Goal: Transaction & Acquisition: Purchase product/service

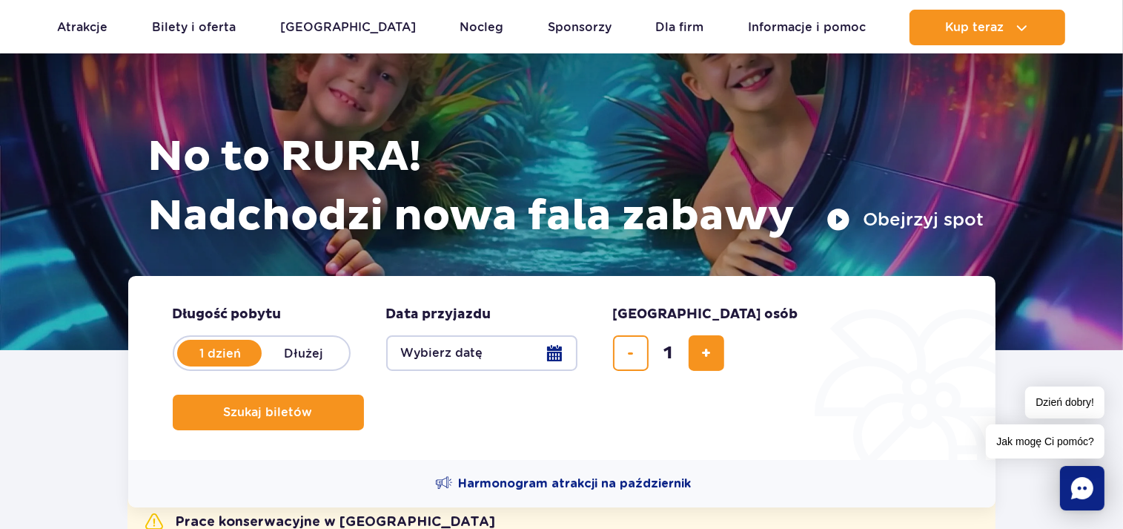
scroll to position [313, 0]
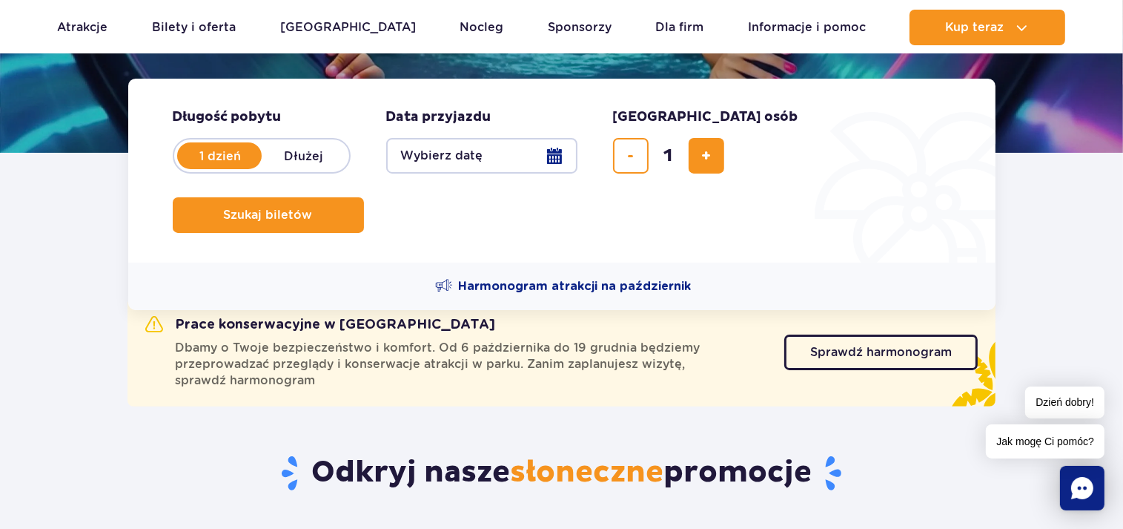
click at [559, 153] on button "Wybierz datę" at bounding box center [481, 156] width 191 height 36
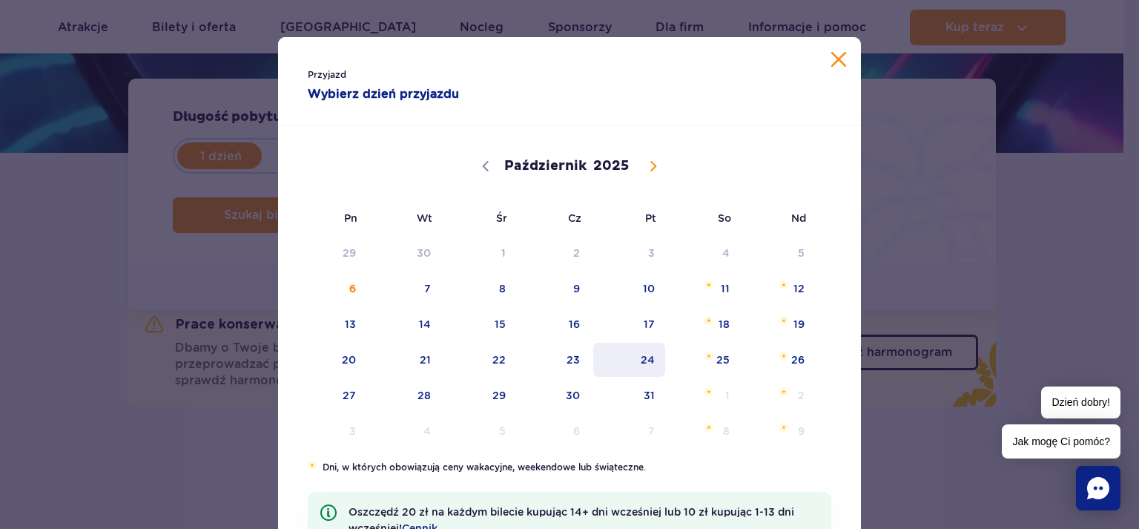
click at [640, 366] on span "24" at bounding box center [629, 359] width 75 height 34
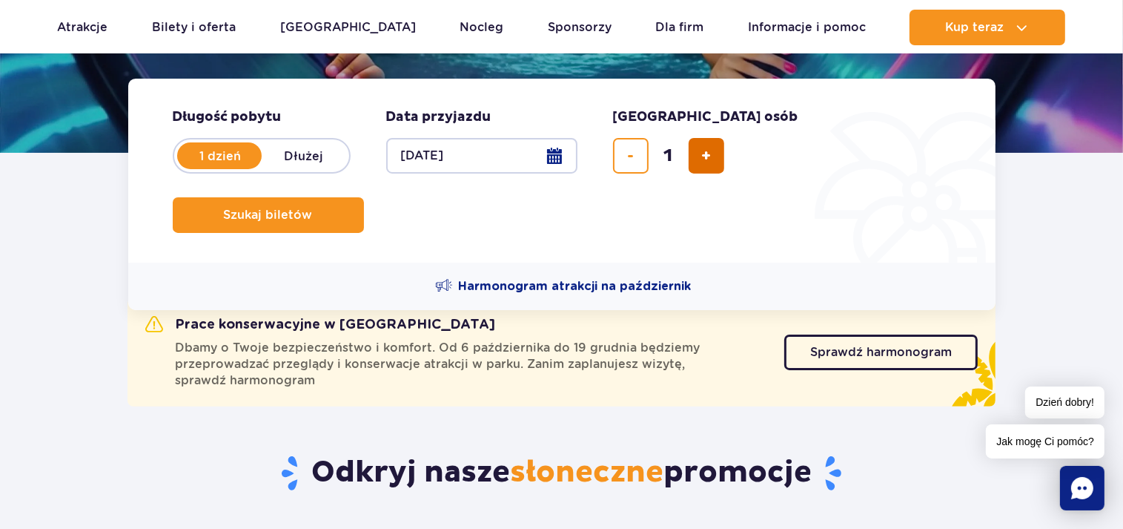
click at [718, 168] on button "dodaj bilet" at bounding box center [707, 156] width 36 height 36
type input "4"
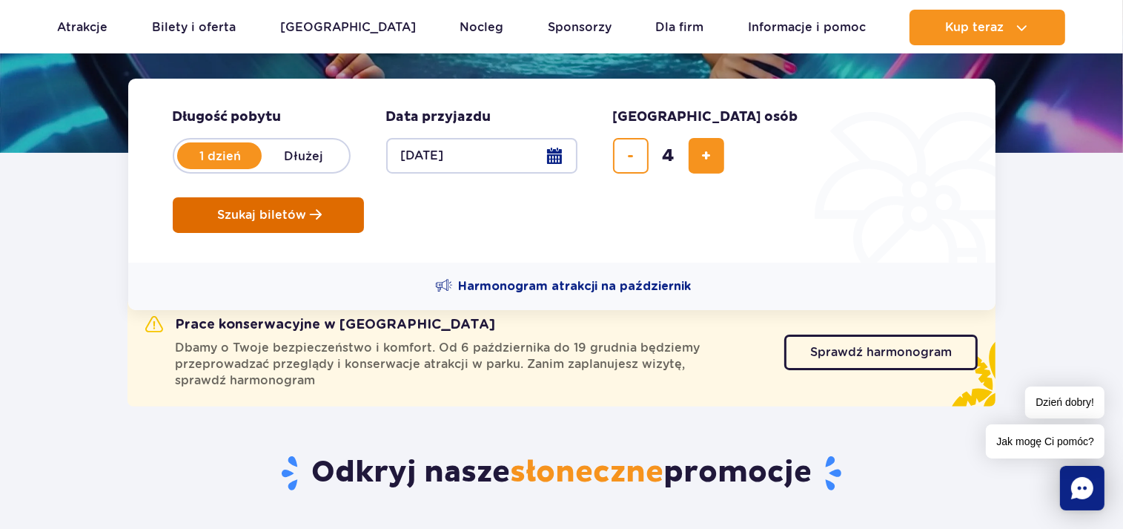
click at [364, 197] on button "Szukaj biletów" at bounding box center [268, 215] width 191 height 36
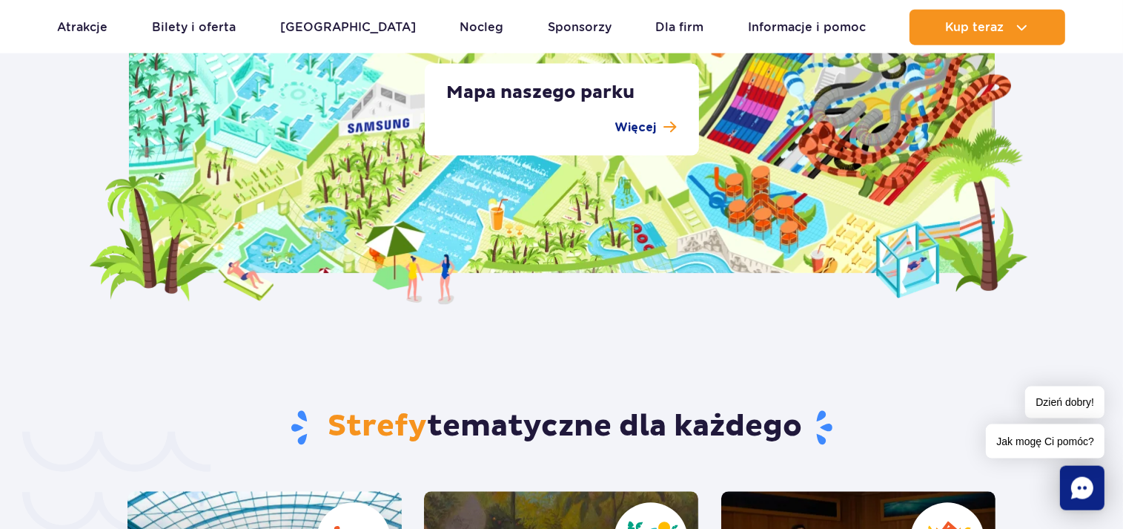
scroll to position [3365, 0]
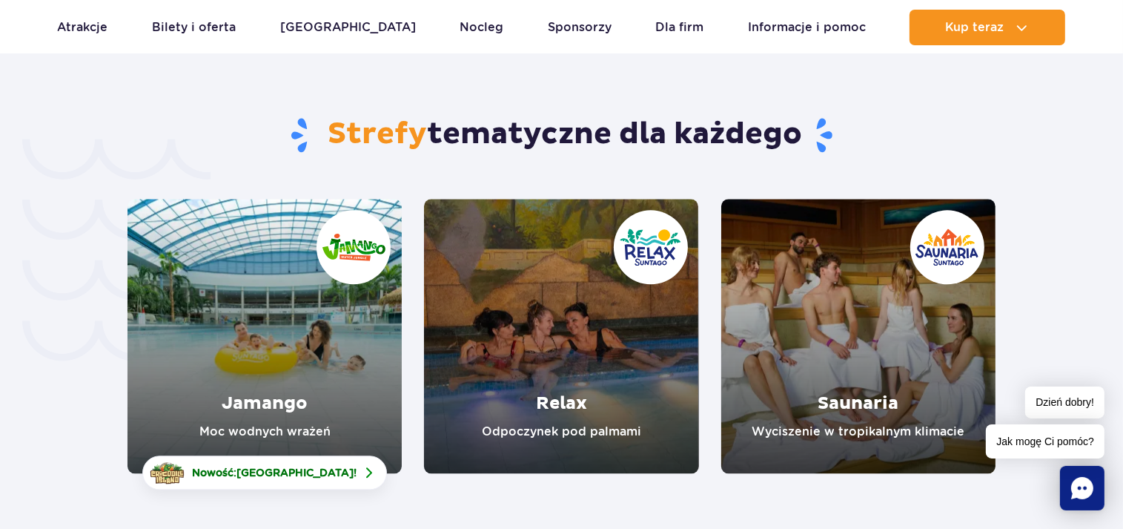
click at [698, 265] on link "Relax" at bounding box center [561, 336] width 274 height 274
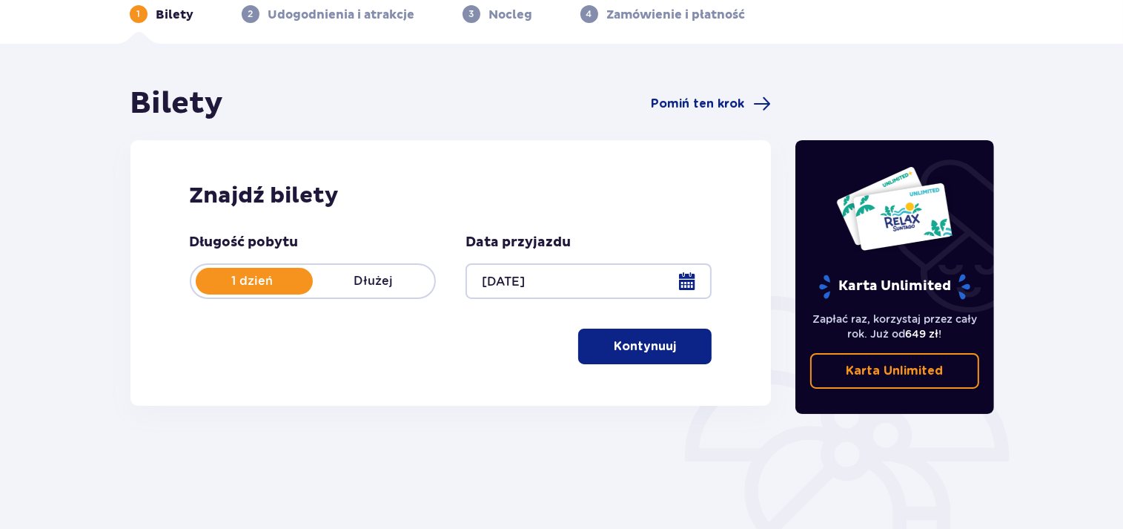
scroll to position [78, 0]
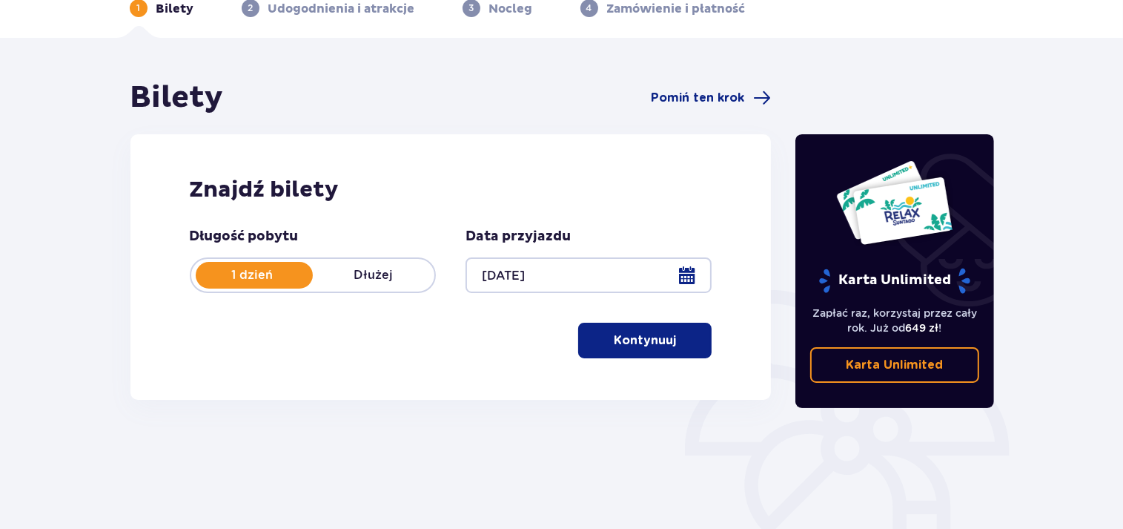
click at [249, 280] on p "1 dzień" at bounding box center [252, 275] width 122 height 16
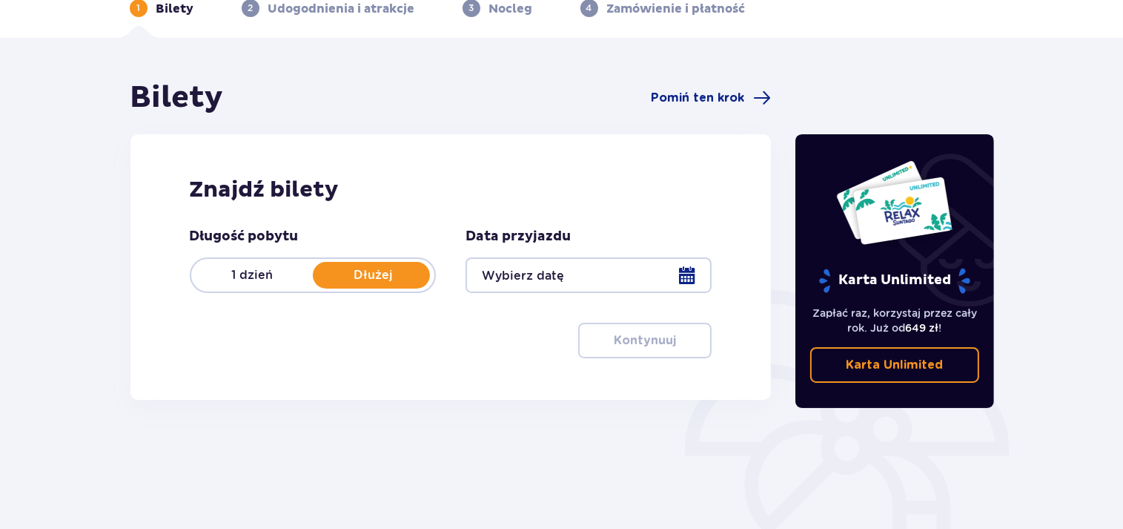
click at [249, 280] on p "1 dzień" at bounding box center [252, 275] width 122 height 16
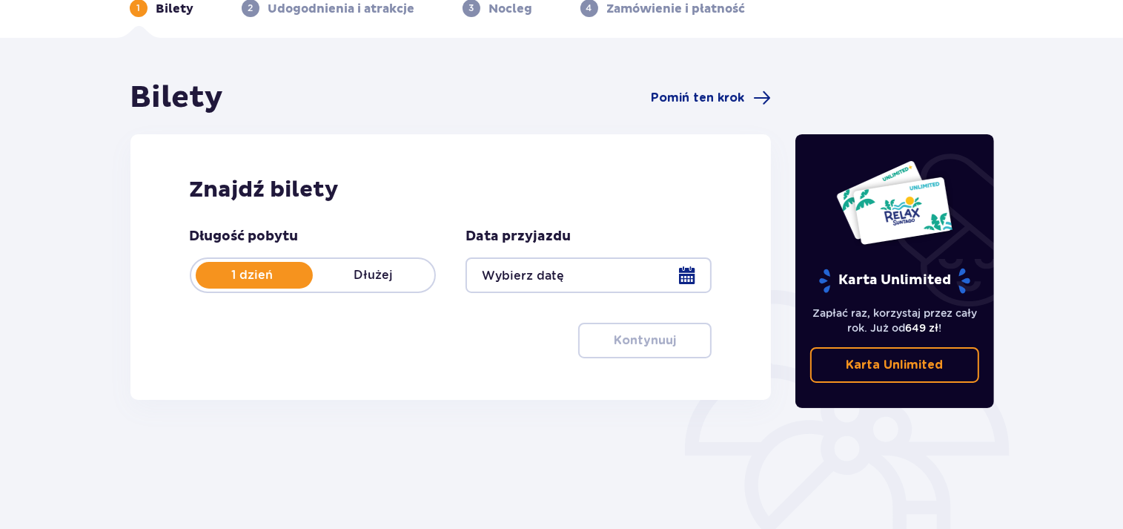
click at [686, 274] on div at bounding box center [588, 275] width 246 height 36
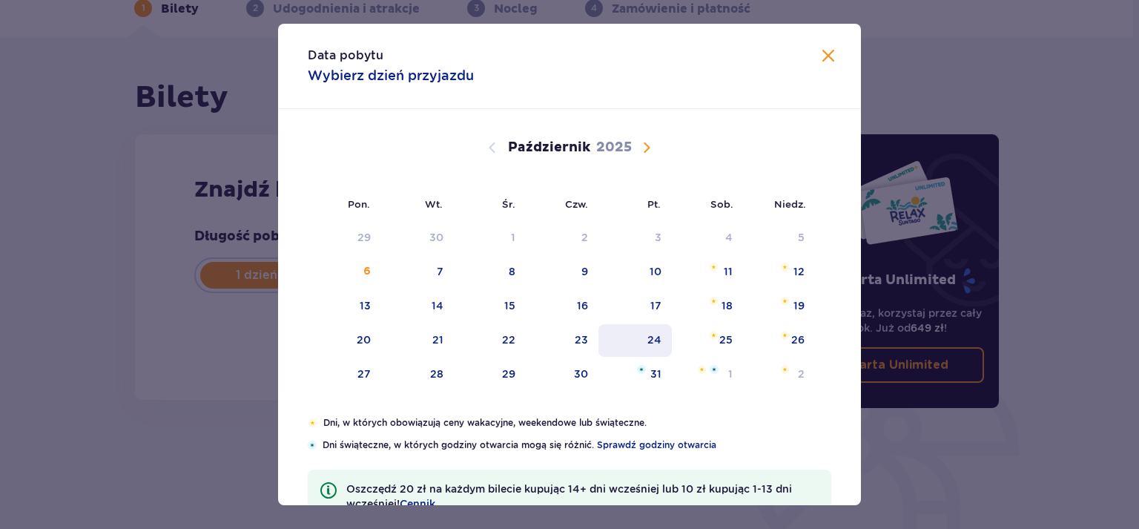
click at [655, 344] on div "24" at bounding box center [634, 340] width 73 height 33
click at [647, 339] on div "24" at bounding box center [654, 339] width 14 height 15
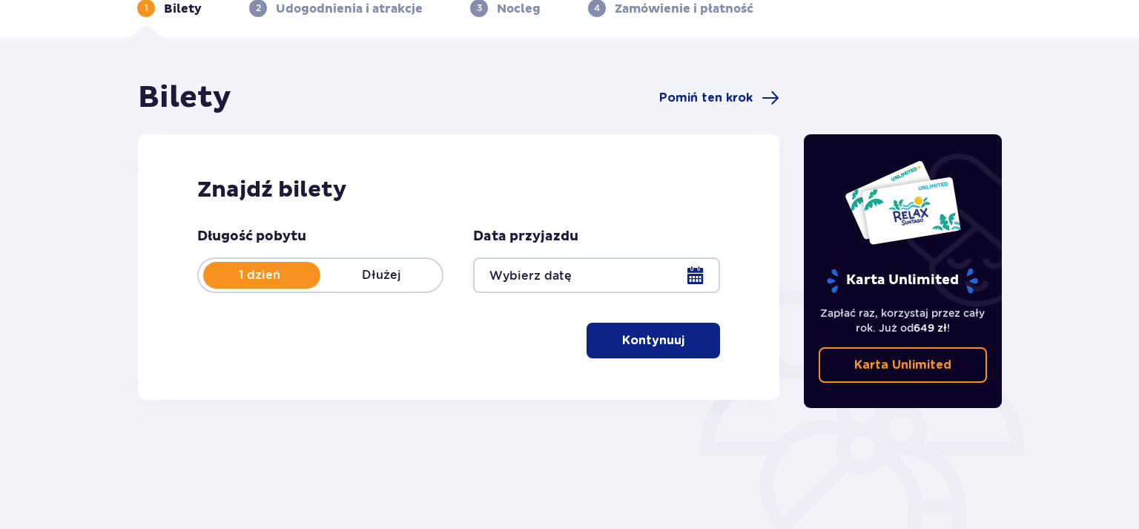
type input "24.10.25"
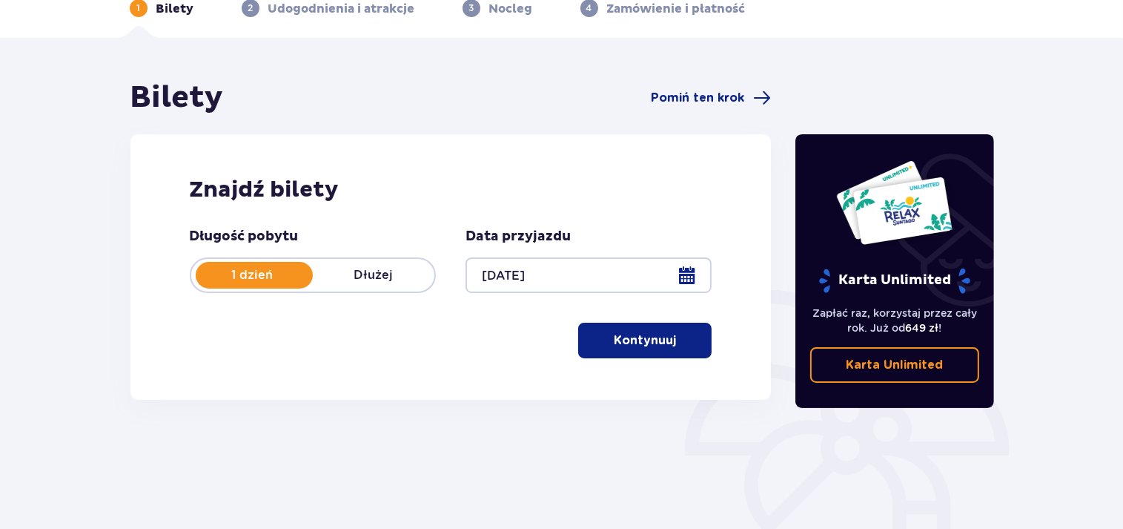
click at [626, 341] on p "Kontynuuj" at bounding box center [645, 340] width 62 height 16
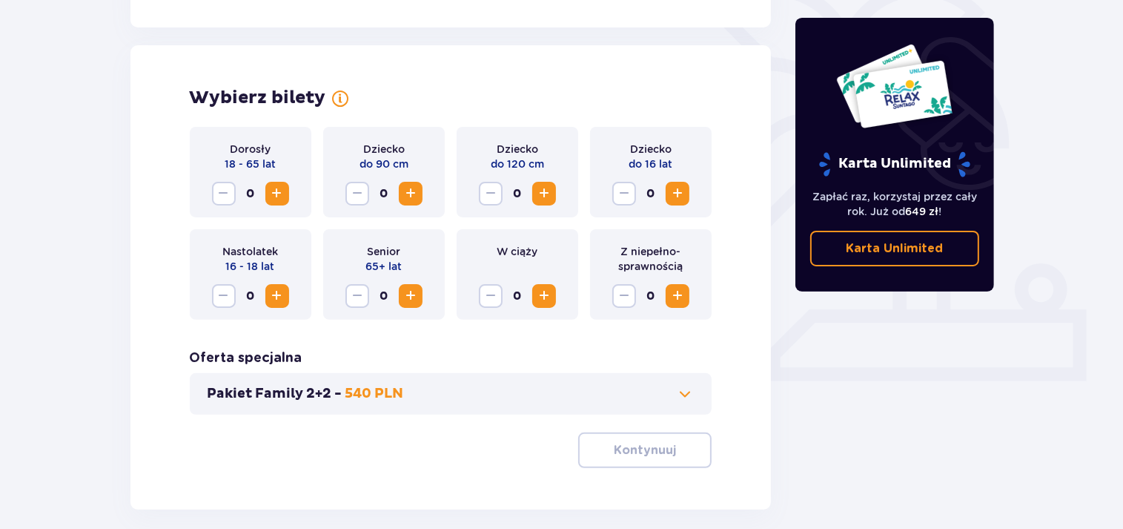
scroll to position [412, 0]
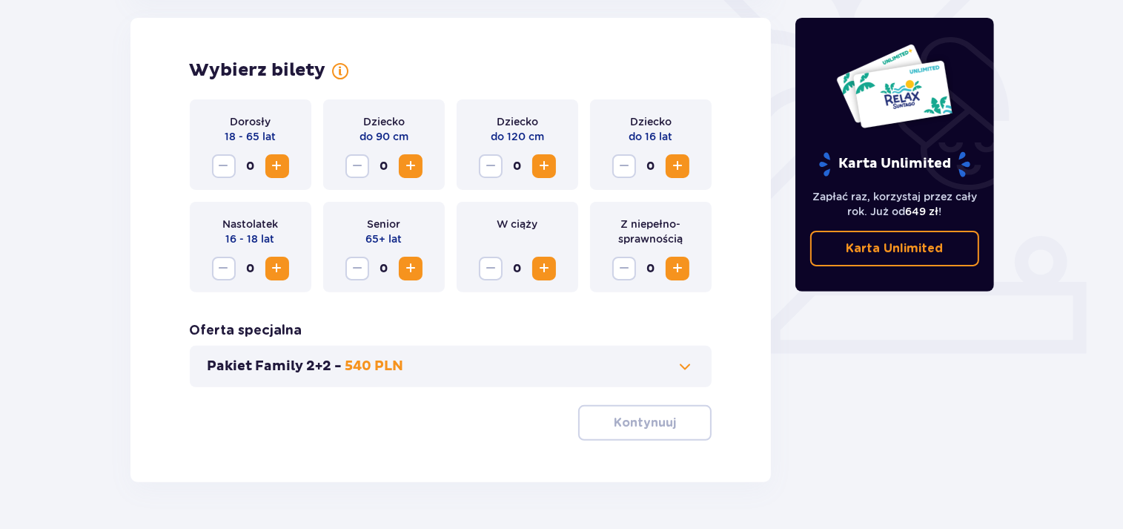
click at [275, 159] on span "Zwiększ" at bounding box center [277, 166] width 18 height 18
click at [548, 166] on span "Zwiększ" at bounding box center [544, 166] width 18 height 18
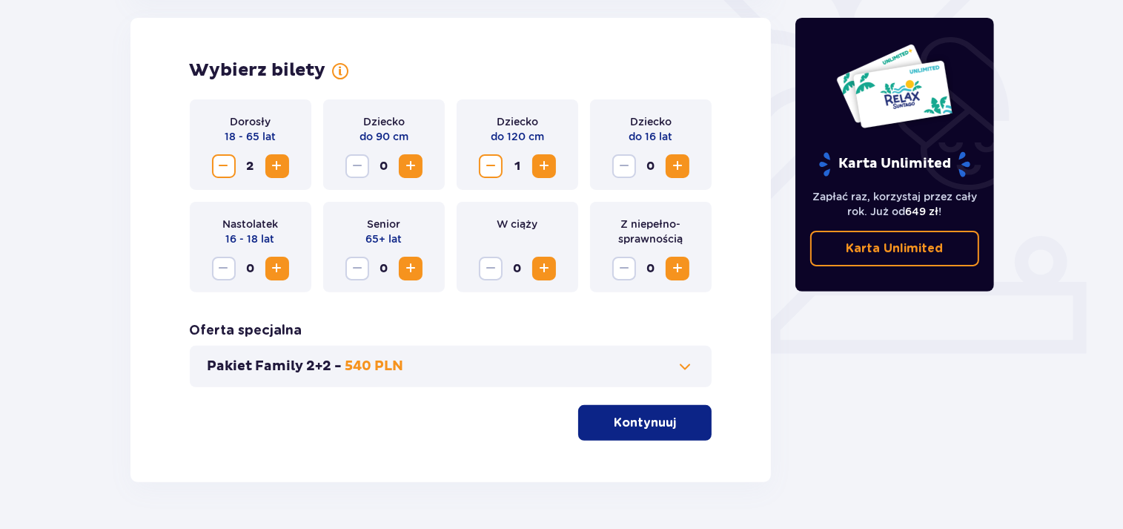
click at [548, 166] on span "Zwiększ" at bounding box center [544, 166] width 18 height 18
click at [486, 169] on span "Zmniejsz" at bounding box center [491, 166] width 18 height 18
click at [674, 173] on span "Zwiększ" at bounding box center [678, 166] width 18 height 18
click at [494, 169] on span "Zmniejsz" at bounding box center [491, 166] width 18 height 18
click at [546, 165] on span "Zwiększ" at bounding box center [544, 166] width 18 height 18
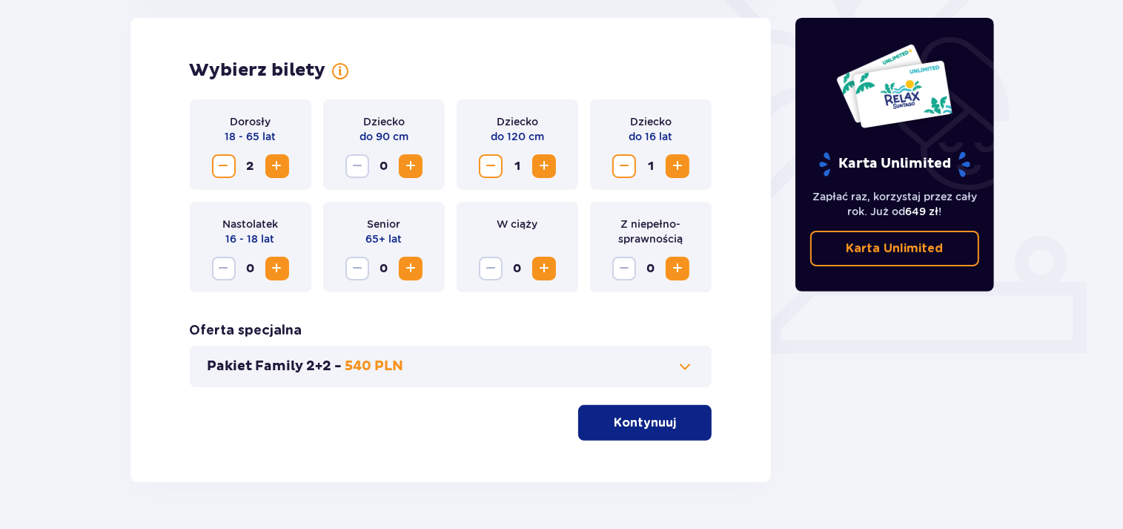
click at [546, 165] on span "Zwiększ" at bounding box center [544, 166] width 18 height 18
click at [629, 168] on span "Zmniejsz" at bounding box center [624, 166] width 18 height 18
click at [321, 182] on div "Dorosły 18 - 65 lat 2 Dziecko do 90 cm 0 Dziecko do 120 cm 2 Dziecko do 16 lat …" at bounding box center [451, 195] width 523 height 193
click at [488, 157] on button "Zmniejsz" at bounding box center [491, 166] width 24 height 24
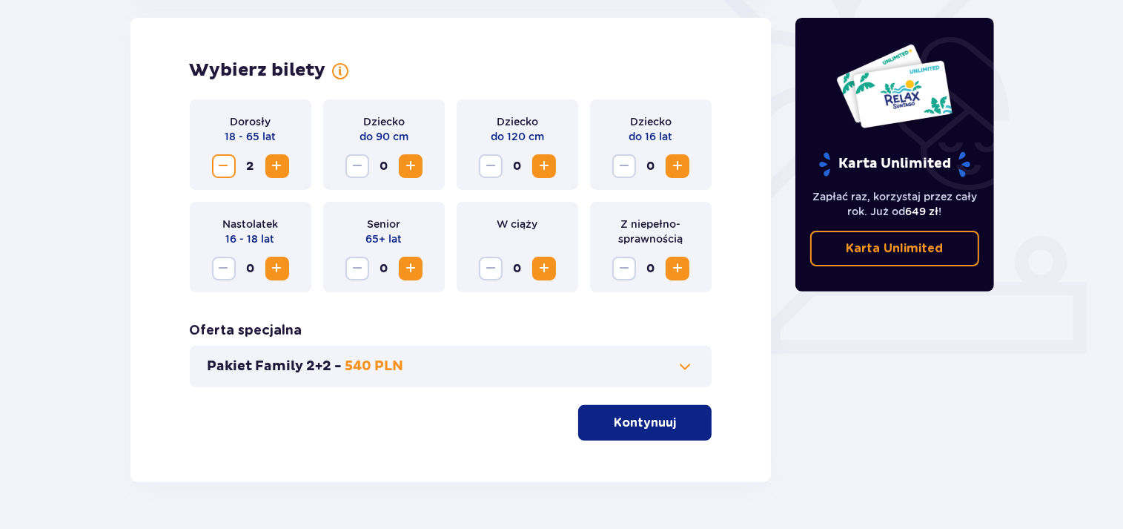
click at [544, 165] on span "Zwiększ" at bounding box center [544, 166] width 18 height 18
click at [679, 168] on span "Zwiększ" at bounding box center [678, 166] width 18 height 18
click at [675, 436] on button "Kontynuuj" at bounding box center [644, 423] width 133 height 36
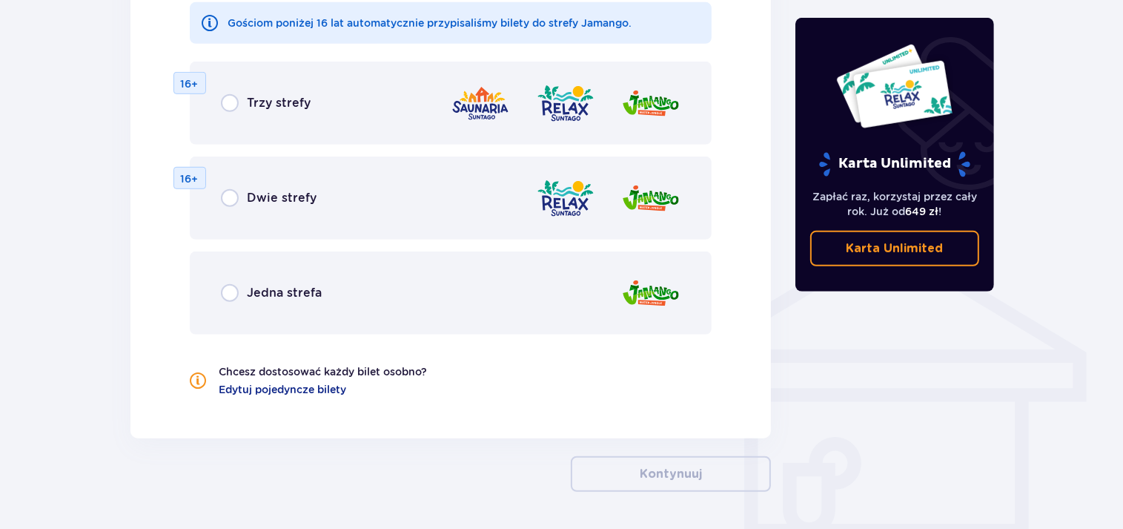
scroll to position [979, 0]
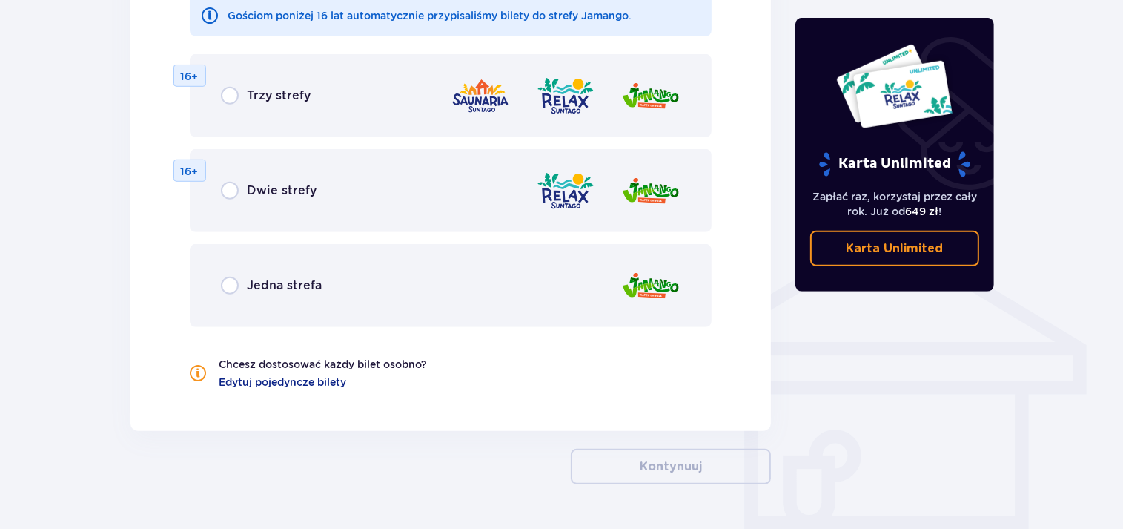
click at [228, 96] on input "radio" at bounding box center [230, 96] width 18 height 18
radio input "true"
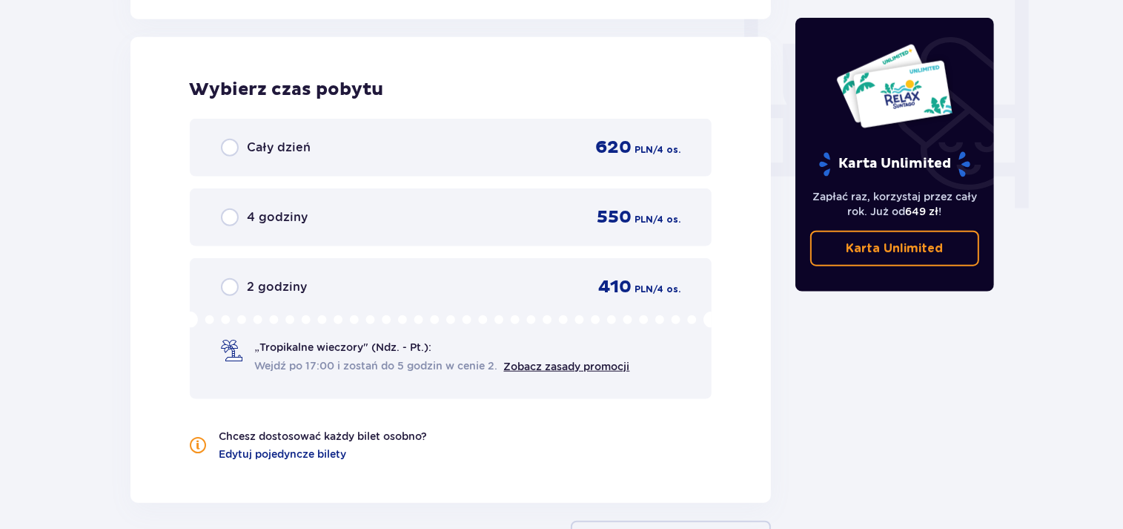
scroll to position [1392, 0]
click at [233, 156] on div "Cały dzień 620 PLN / 4 os." at bounding box center [451, 146] width 460 height 22
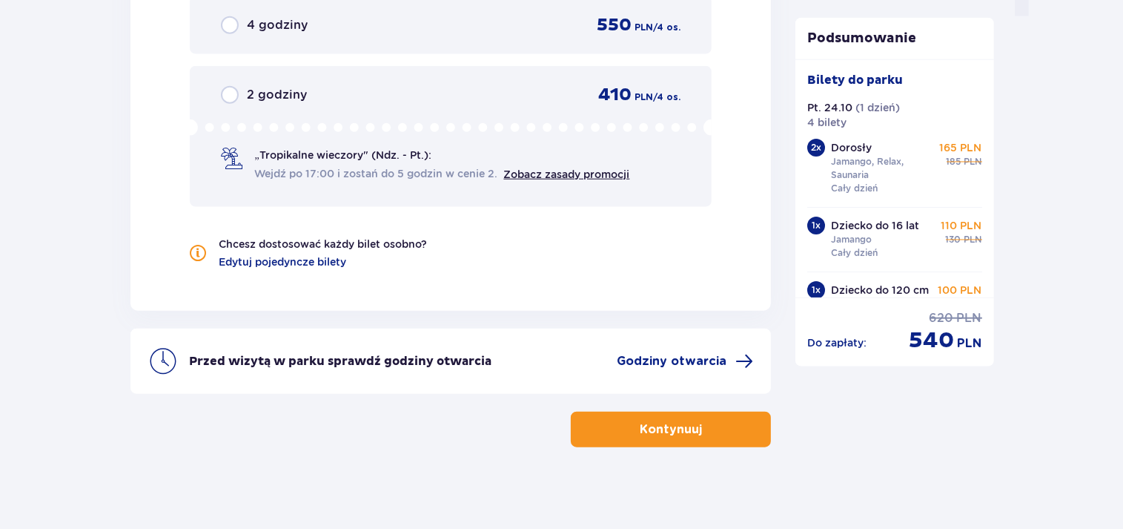
scroll to position [1588, 0]
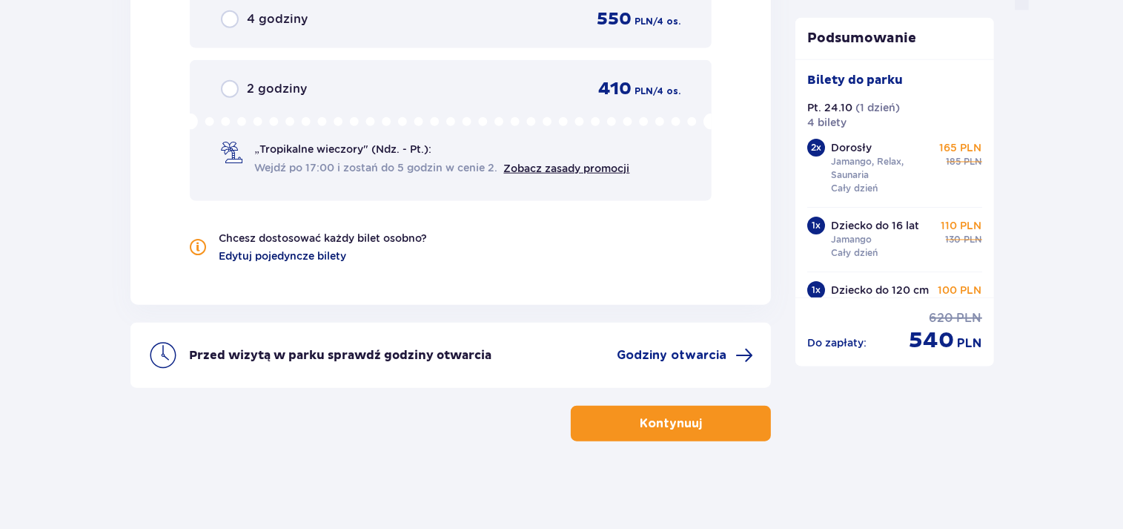
click at [334, 255] on span "Edytuj pojedyncze bilety" at bounding box center [282, 255] width 127 height 15
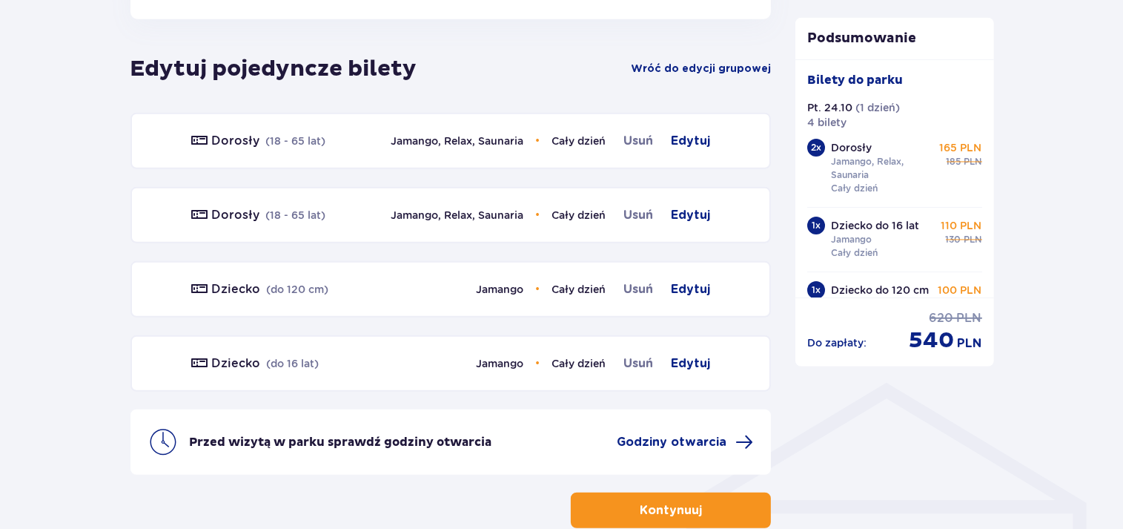
scroll to position [823, 0]
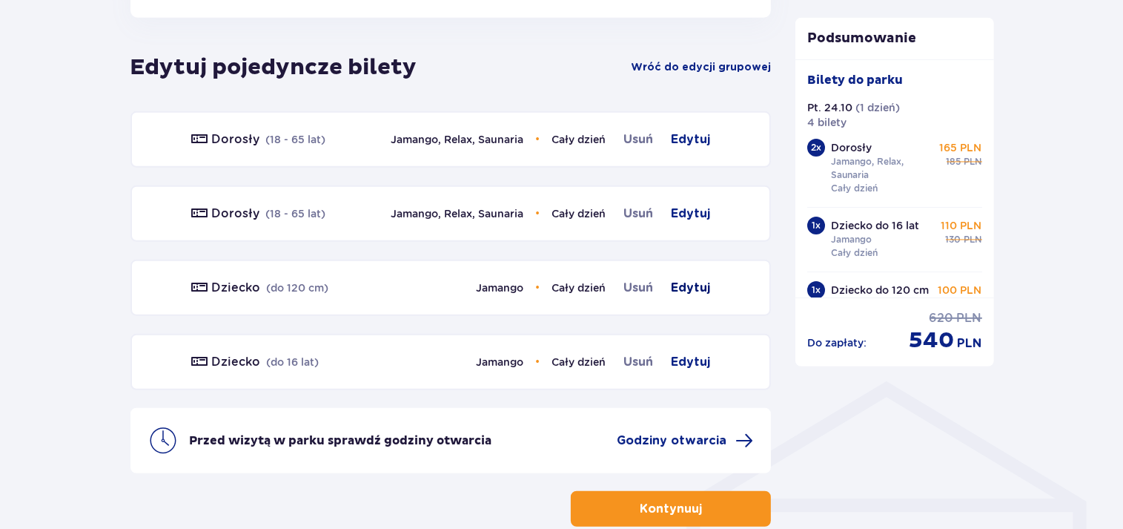
click at [696, 287] on span "Edytuj" at bounding box center [690, 288] width 39 height 18
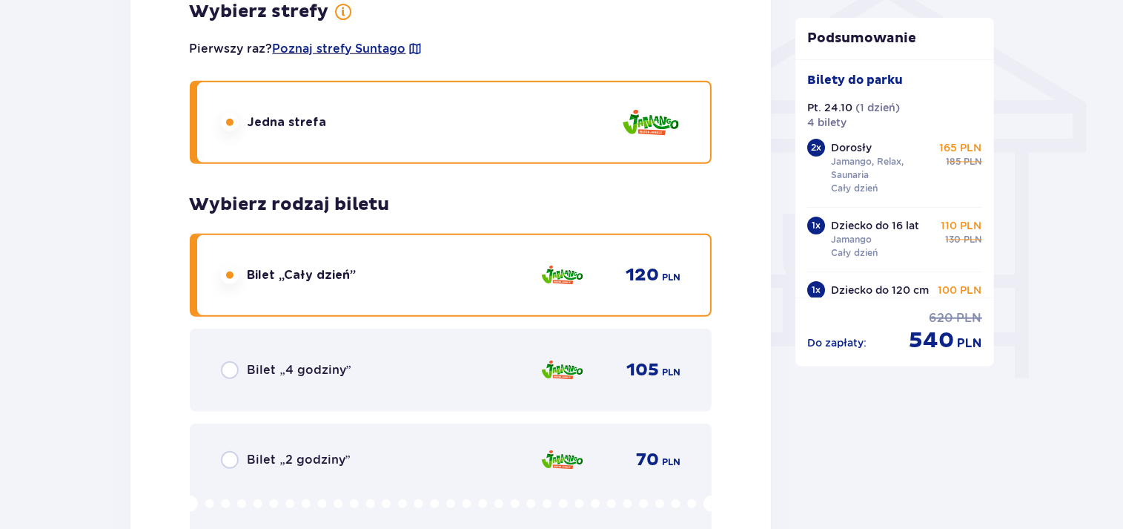
scroll to position [1121, 0]
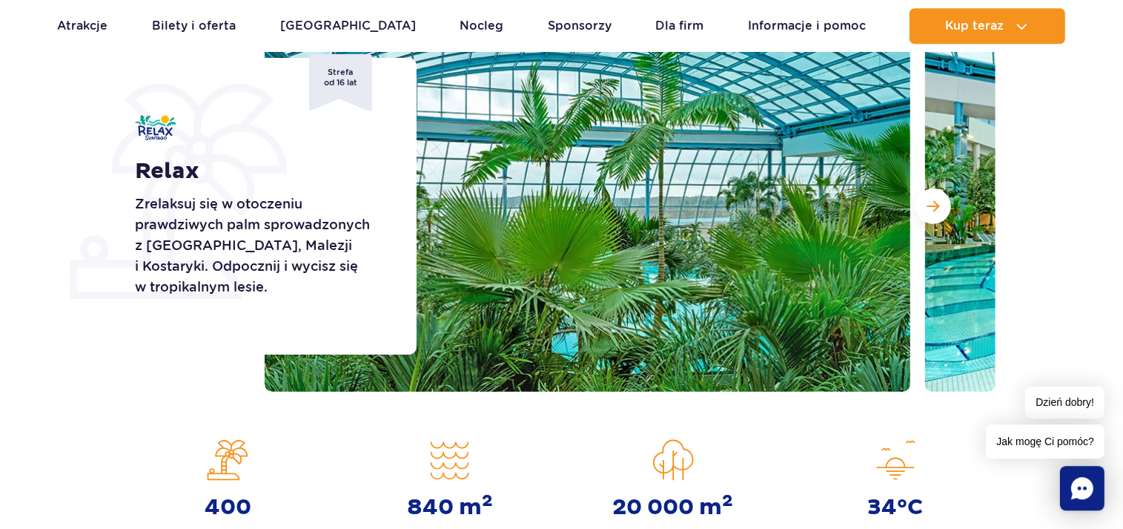
scroll to position [156, 0]
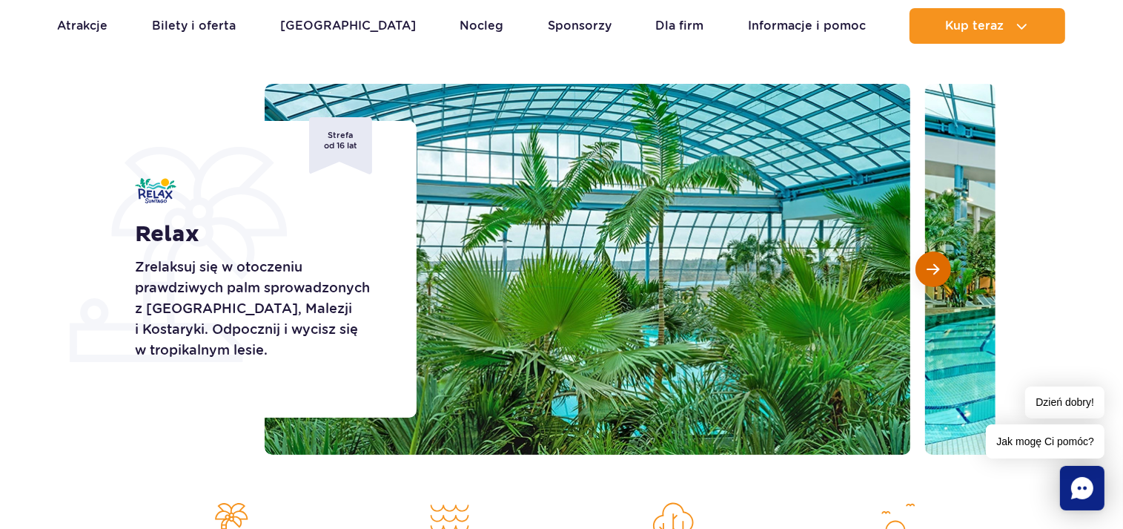
click at [927, 262] on button "Następny slajd" at bounding box center [933, 269] width 36 height 36
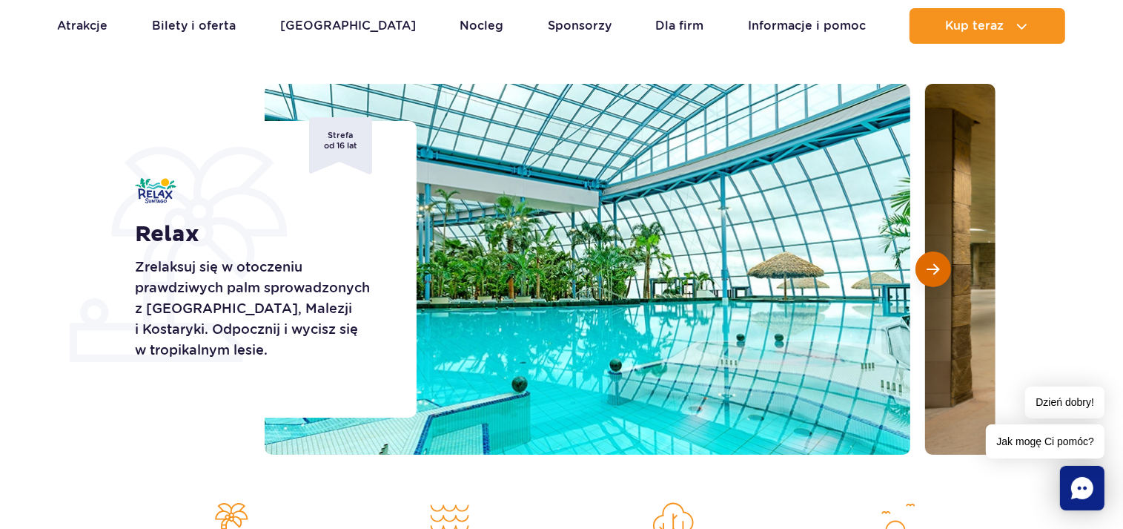
click at [927, 262] on button "Następny slajd" at bounding box center [933, 269] width 36 height 36
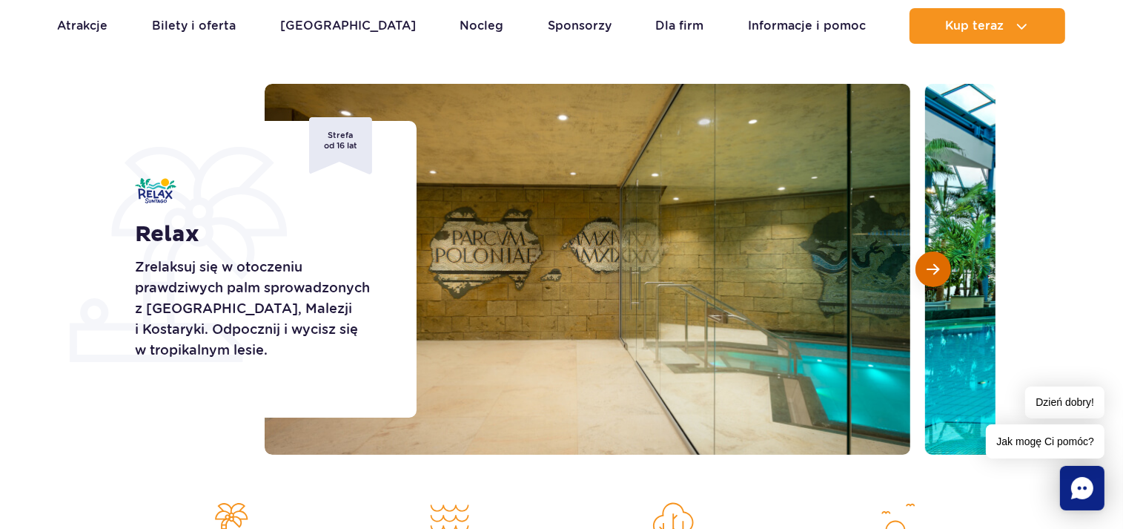
click at [927, 262] on button "Następny slajd" at bounding box center [933, 269] width 36 height 36
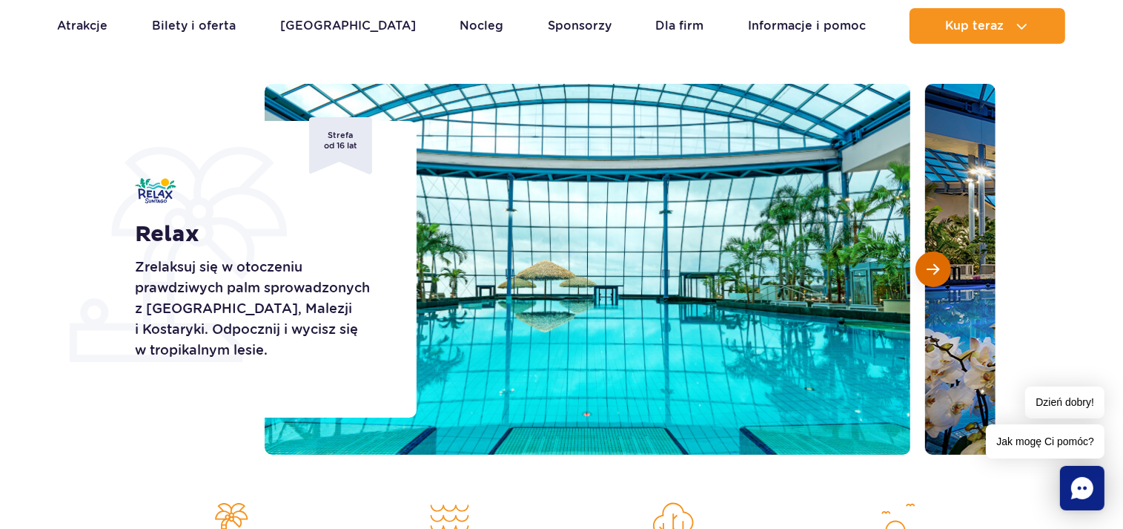
click at [927, 262] on button "Następny slajd" at bounding box center [933, 269] width 36 height 36
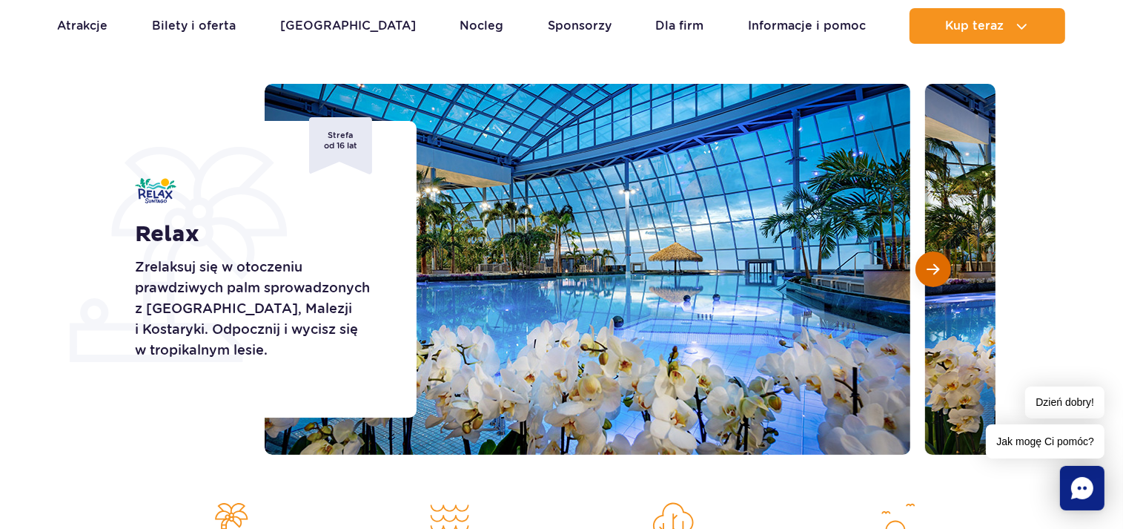
click at [927, 262] on button "Następny slajd" at bounding box center [933, 269] width 36 height 36
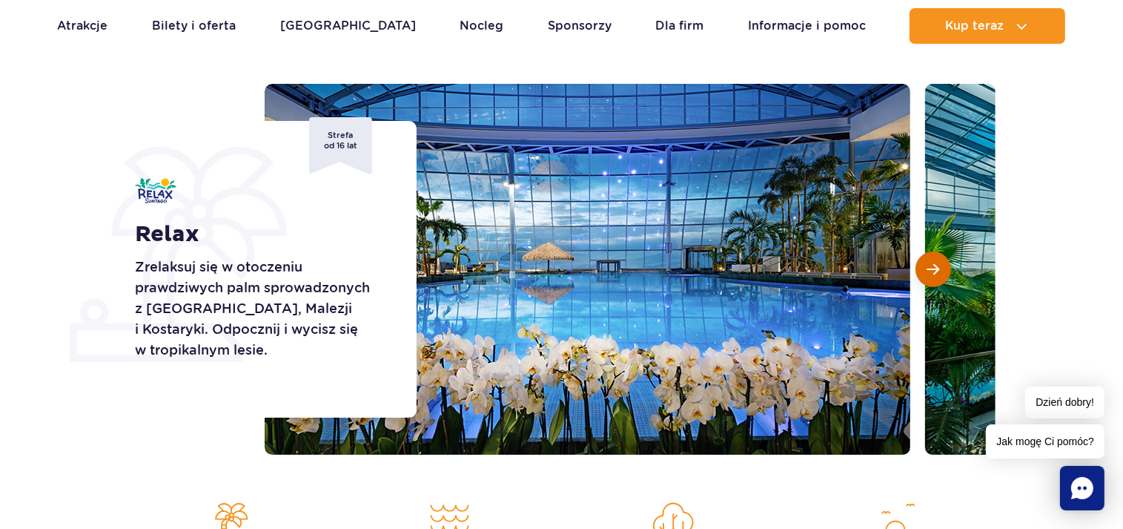
click at [927, 259] on button "Następny slajd" at bounding box center [933, 269] width 36 height 36
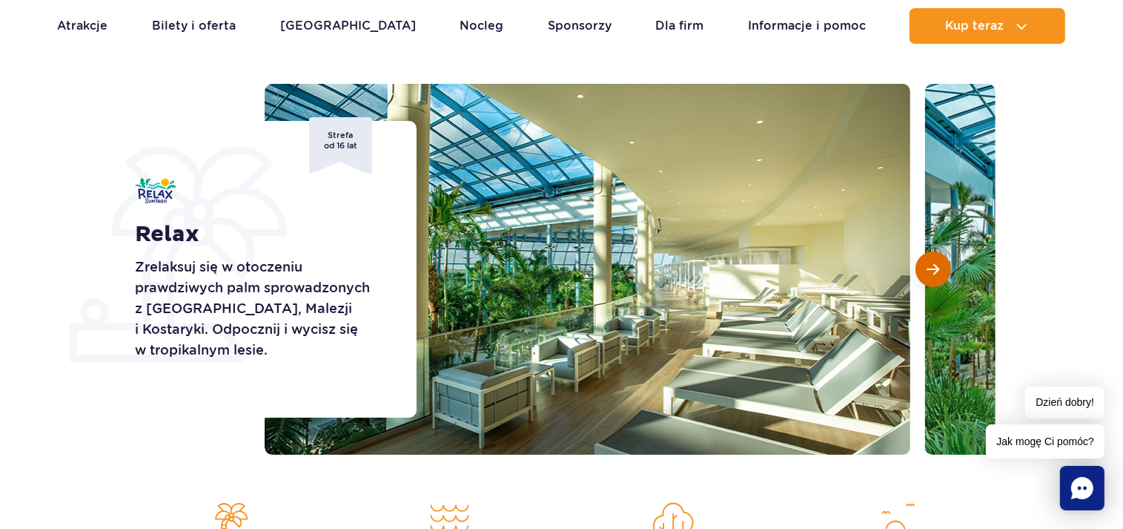
click at [927, 259] on button "Następny slajd" at bounding box center [933, 269] width 36 height 36
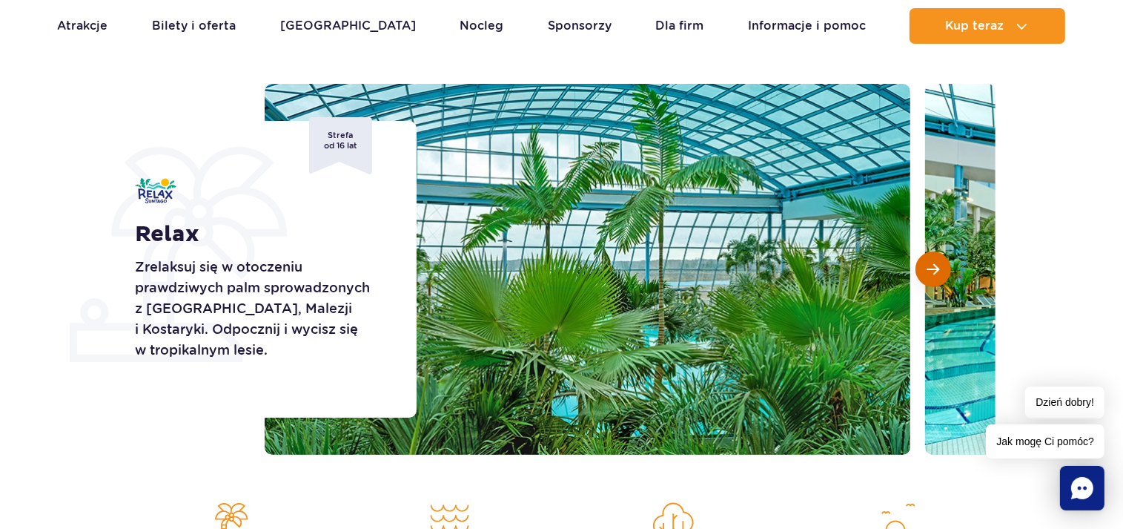
click at [927, 259] on button "Następny slajd" at bounding box center [933, 269] width 36 height 36
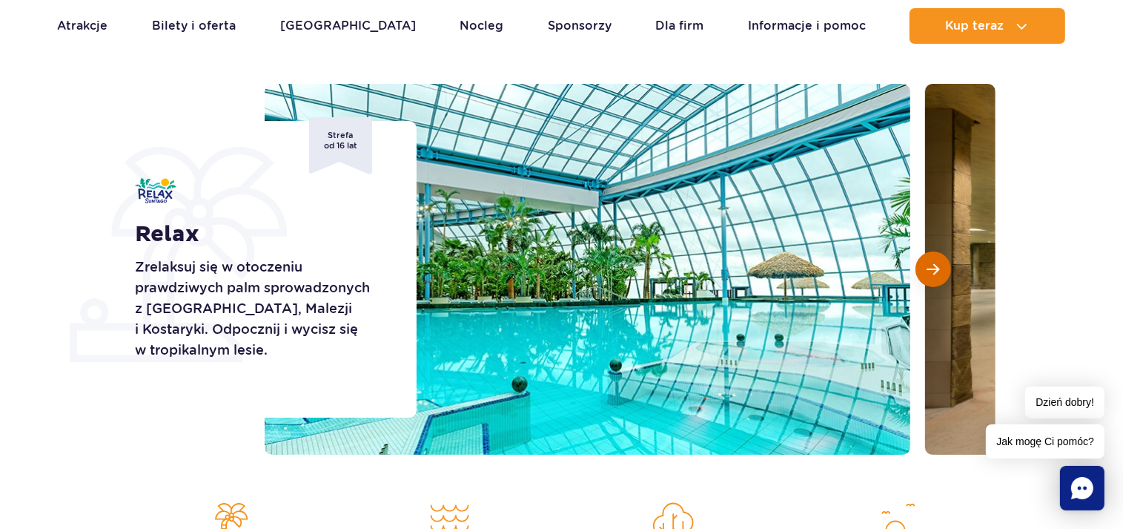
click at [924, 277] on button "Następny slajd" at bounding box center [933, 269] width 36 height 36
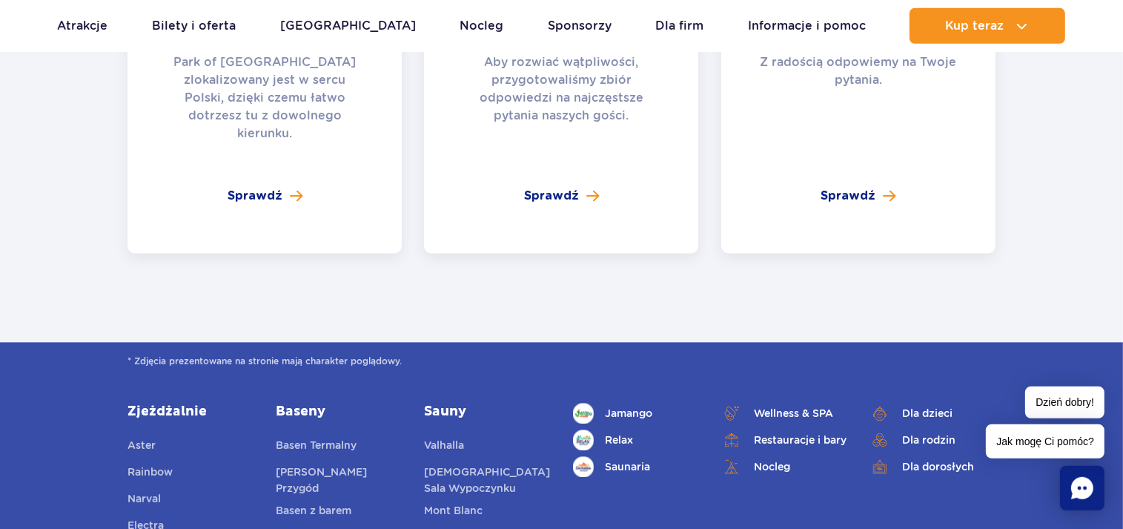
scroll to position [3131, 0]
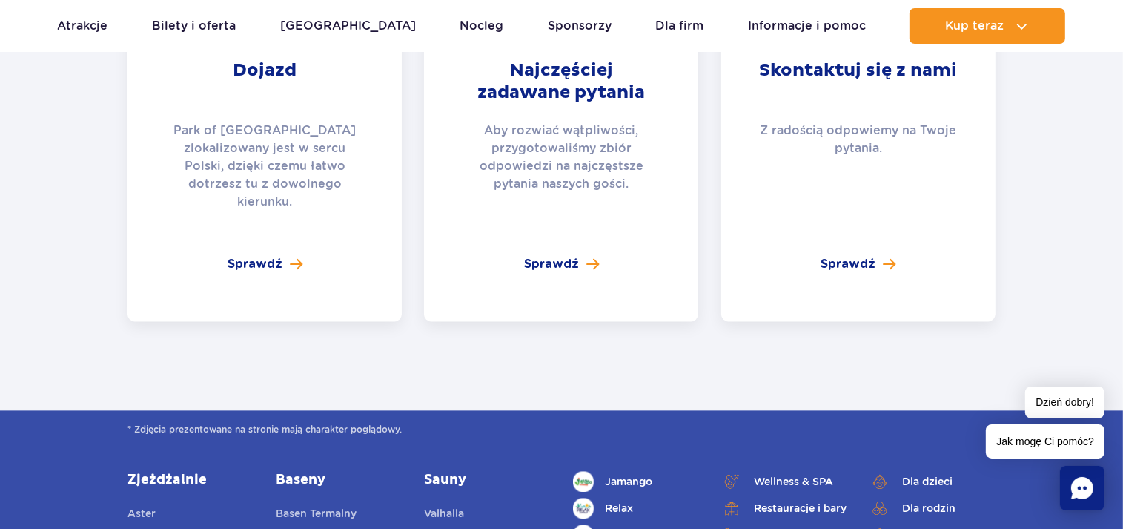
click at [555, 235] on div "Najczęściej zadawane pytania Aby rozwiać wątpliwości, przygotowaliśmy zbiór odp…" at bounding box center [561, 136] width 274 height 369
click at [549, 255] on span "Sprawdź" at bounding box center [551, 264] width 55 height 18
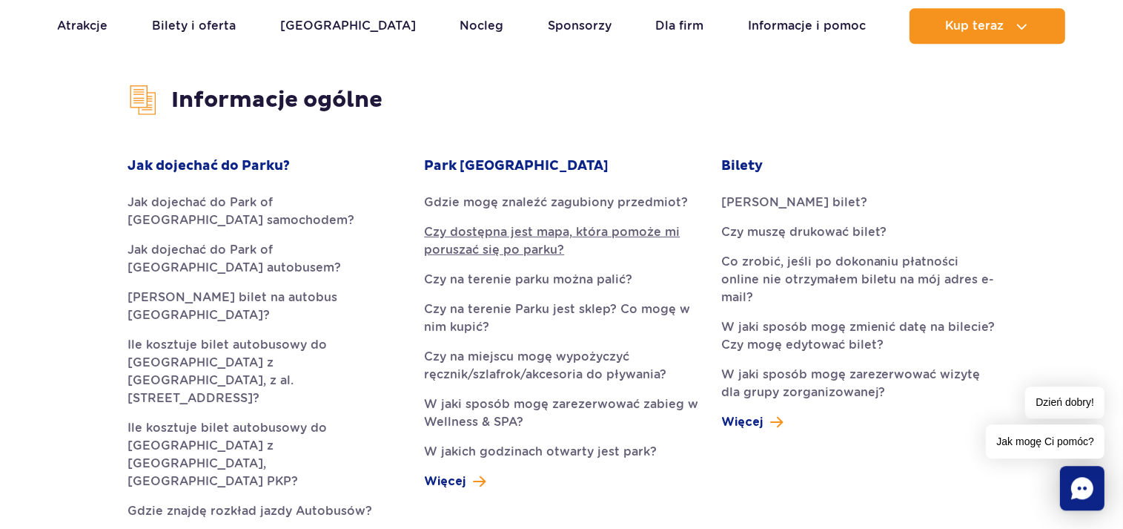
scroll to position [391, 0]
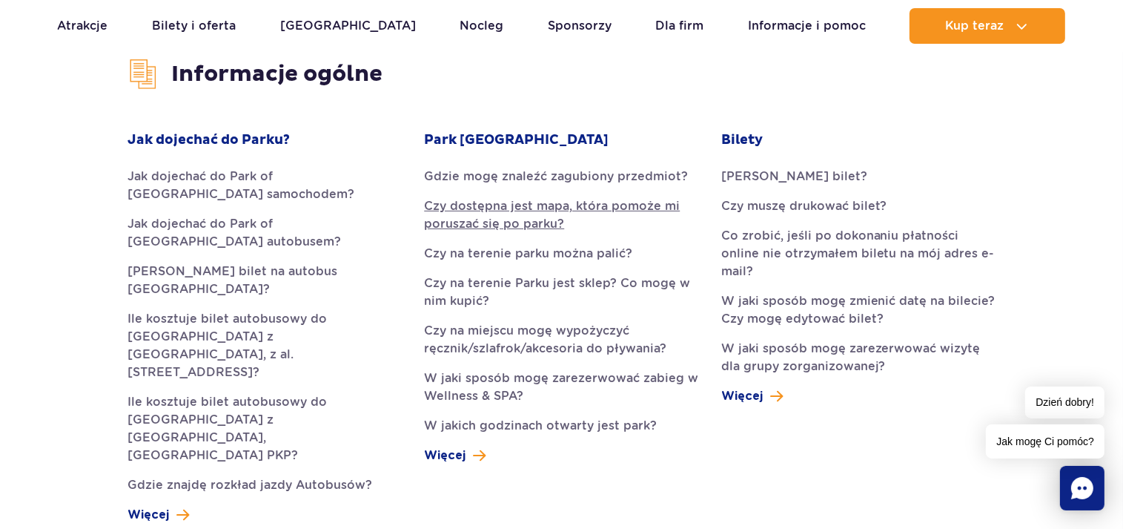
click at [520, 224] on link "Czy dostępna jest mapa, która pomoże mi poruszać się po parku?" at bounding box center [561, 215] width 274 height 36
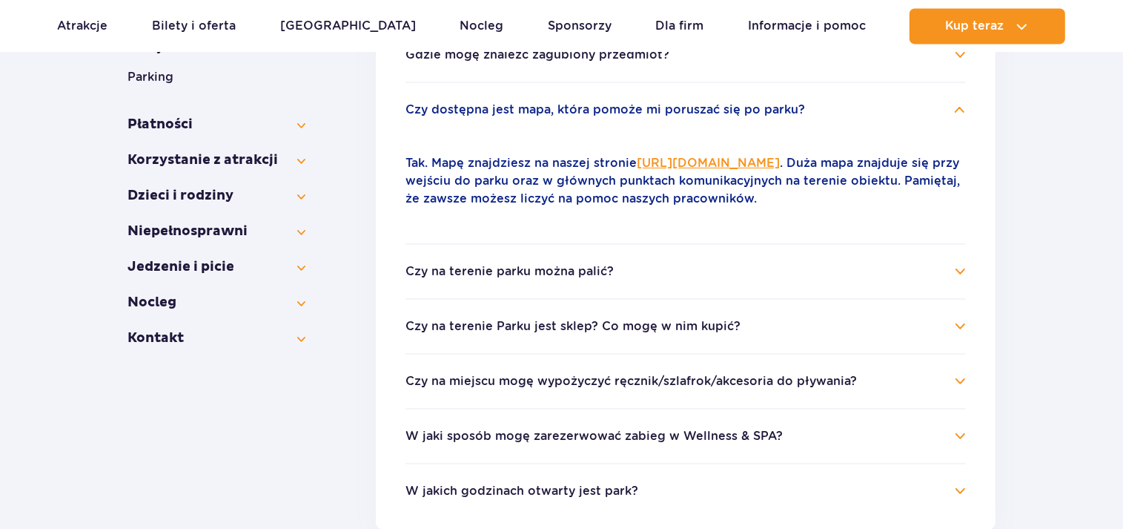
scroll to position [387, 0]
click at [945, 273] on h4 "Czy na terenie parku można palić?" at bounding box center [685, 271] width 560 height 18
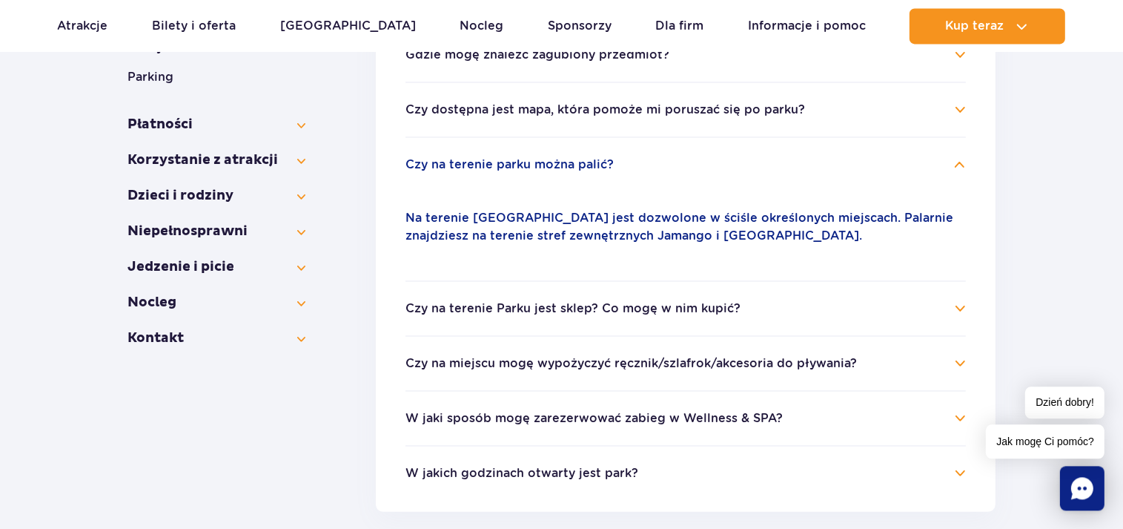
scroll to position [386, 0]
click at [775, 314] on h4 "Czy na terenie Parku jest sklep? Co mogę w nim kupić?" at bounding box center [685, 309] width 560 height 18
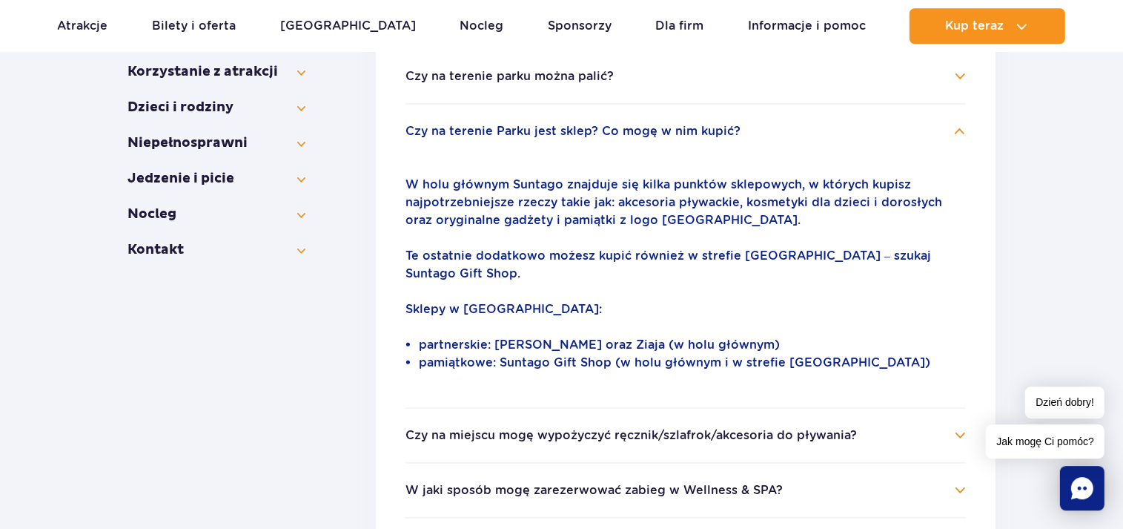
scroll to position [622, 0]
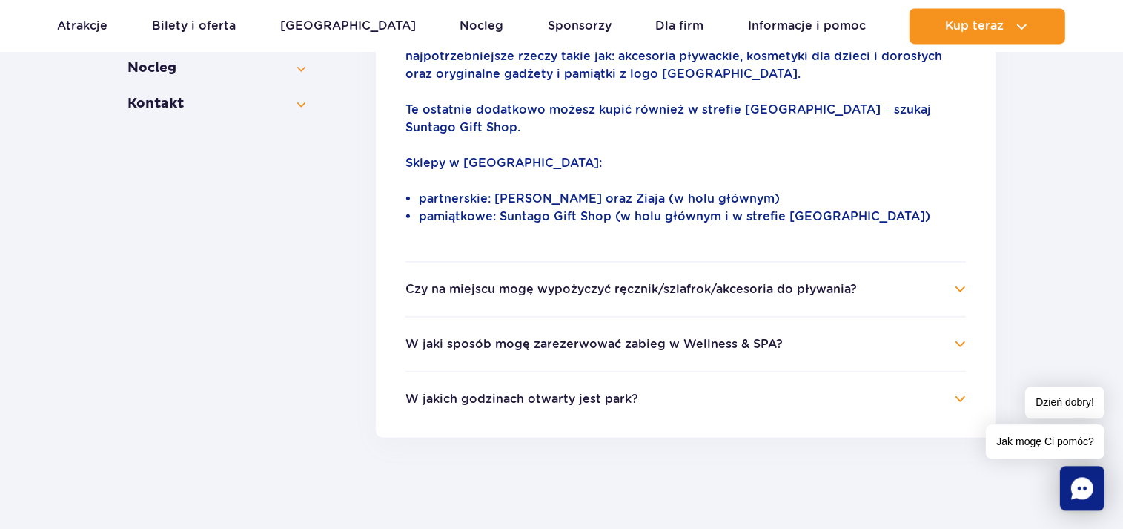
click at [763, 282] on button "Czy na miejscu mogę wypożyczyć ręcznik/szlafrok/akcesoria do pływania?" at bounding box center [630, 288] width 451 height 13
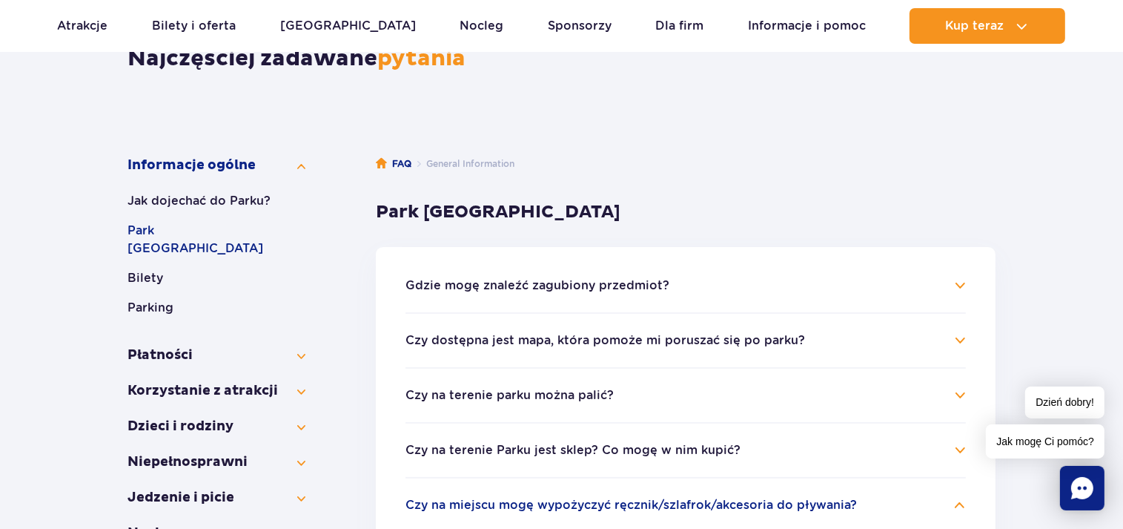
scroll to position [469, 0]
